Goal: Find specific page/section: Find specific page/section

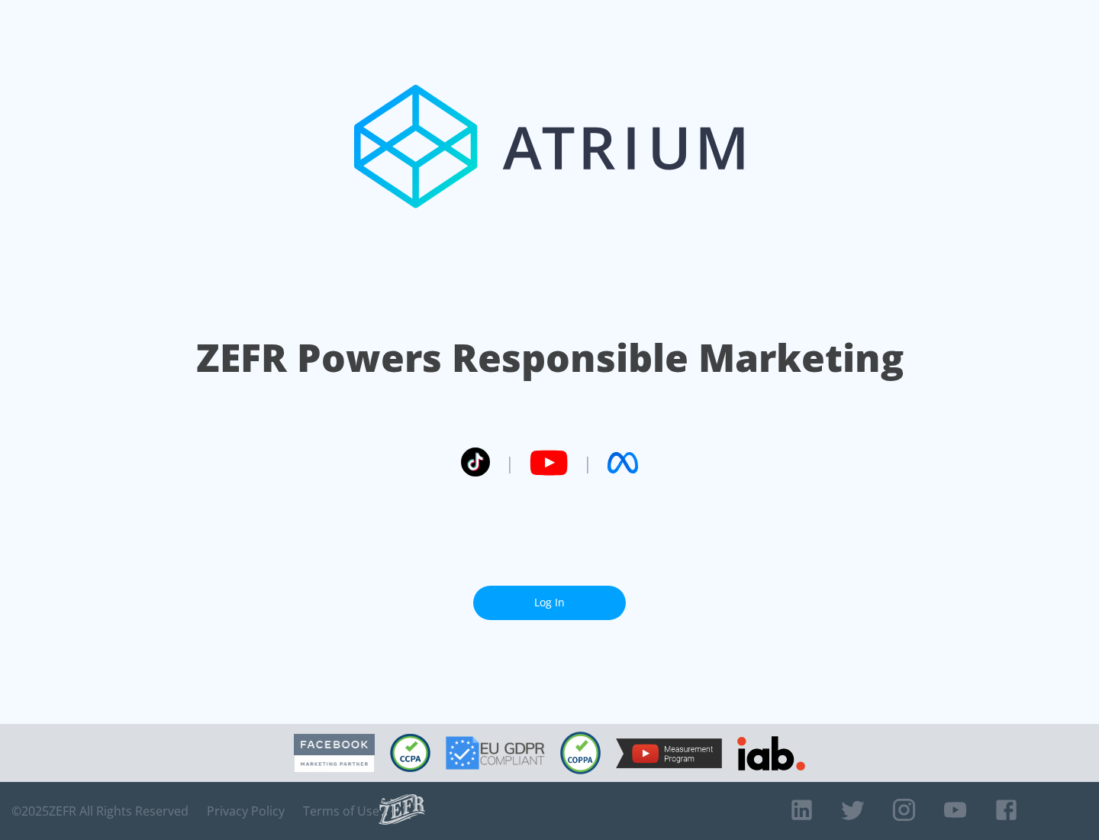
click at [550, 602] on link "Log In" at bounding box center [549, 602] width 153 height 34
